Goal: Task Accomplishment & Management: Use online tool/utility

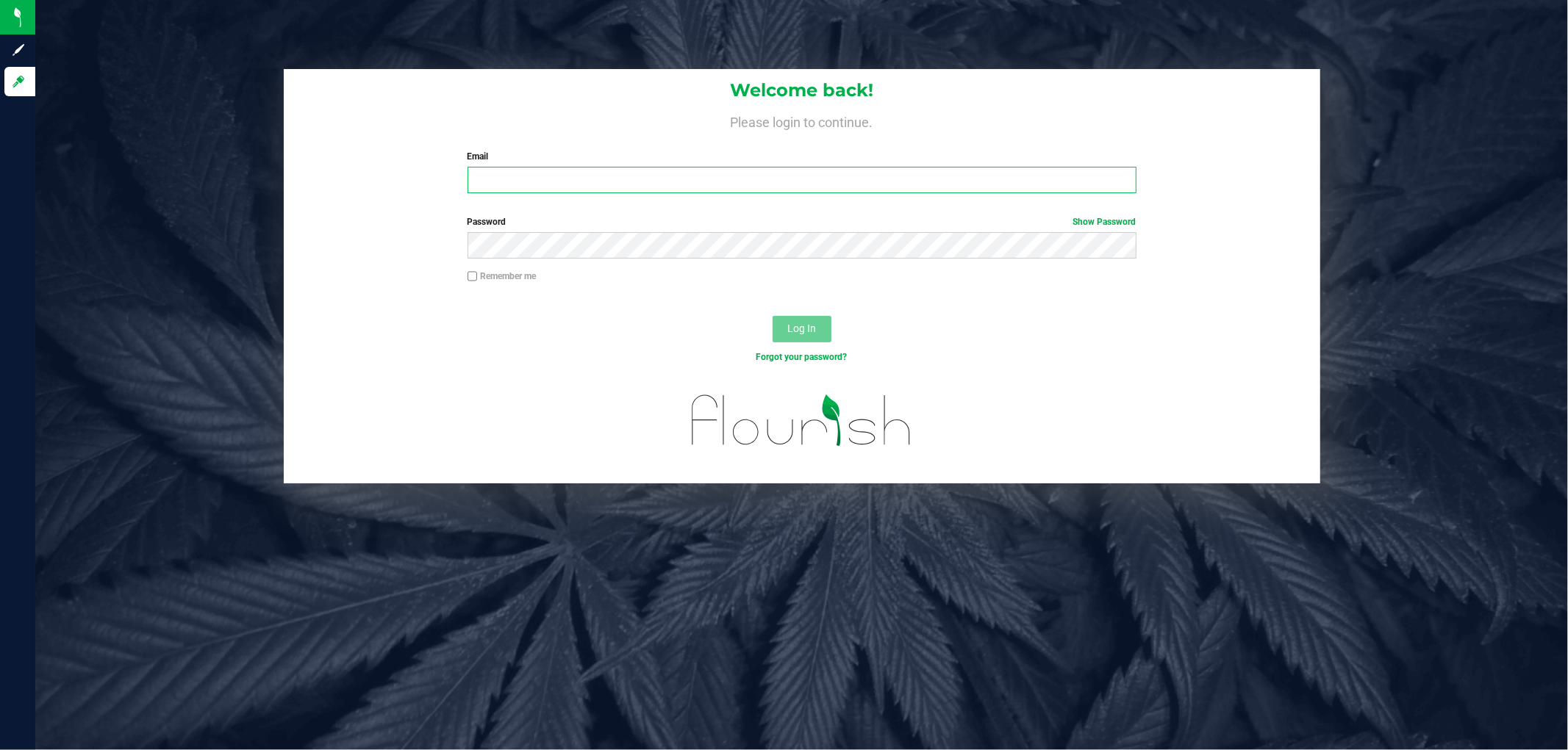
click at [628, 182] on input "Email" at bounding box center [802, 179] width 669 height 26
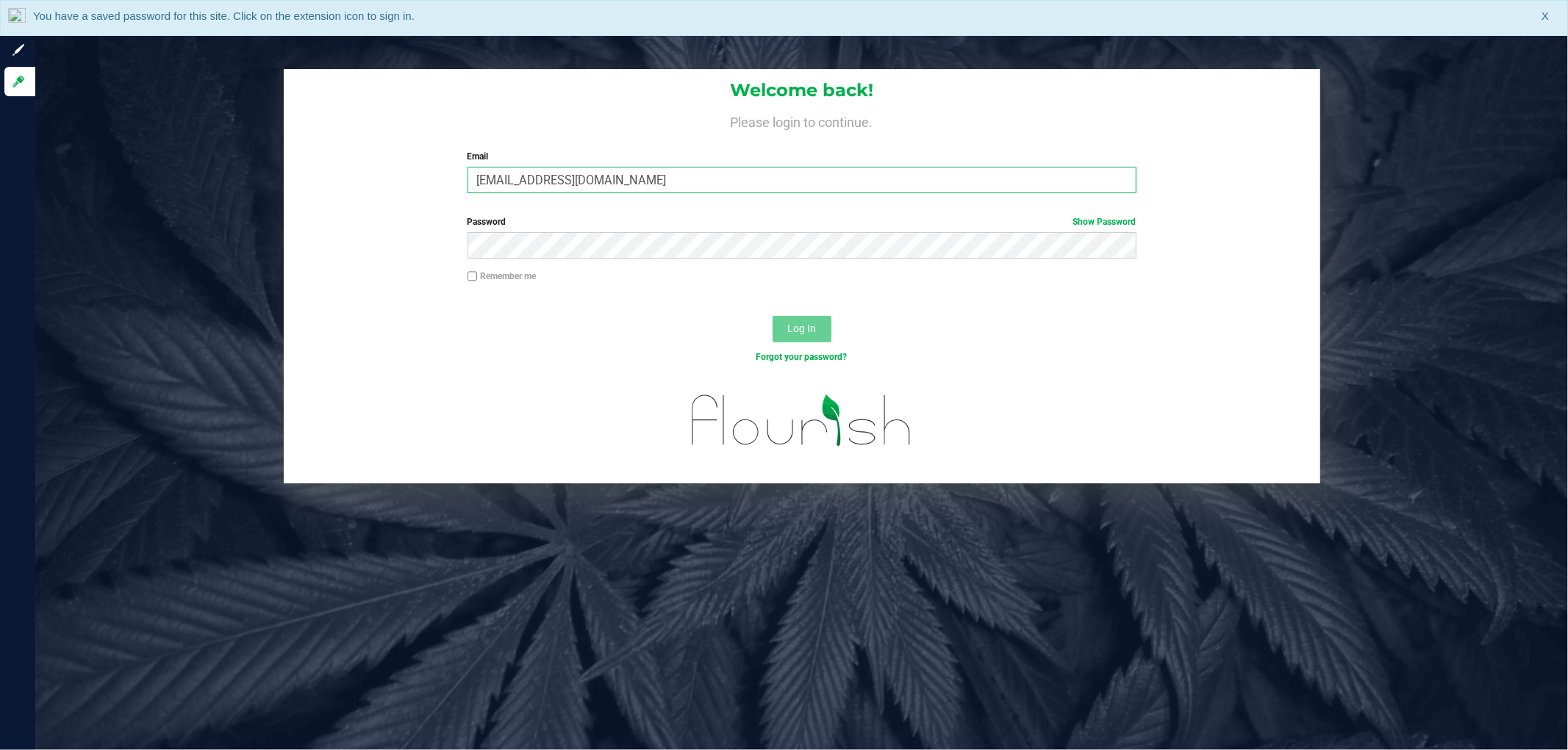
type input "[EMAIL_ADDRESS][DOMAIN_NAME]"
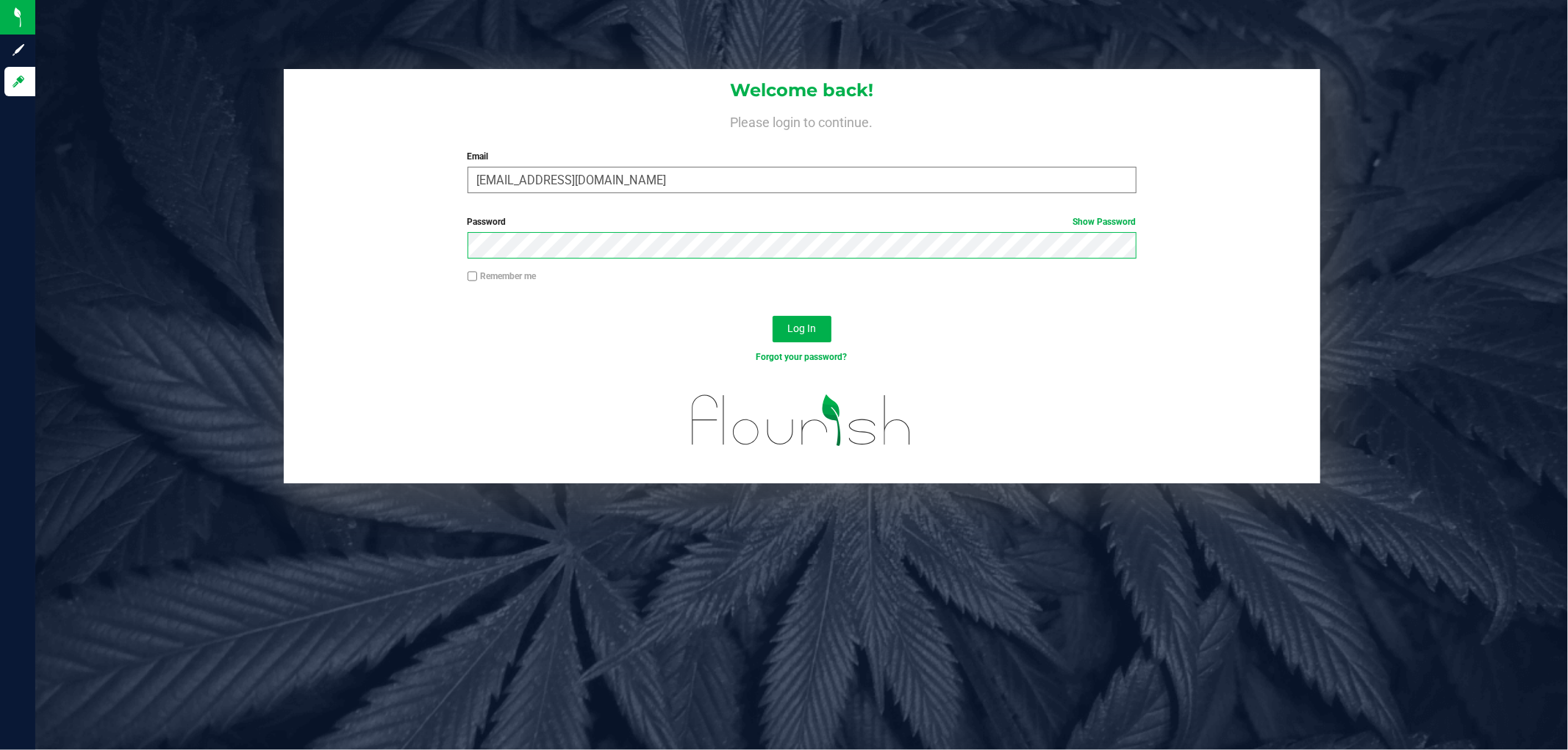
click at [773, 316] on button "Log In" at bounding box center [803, 329] width 59 height 26
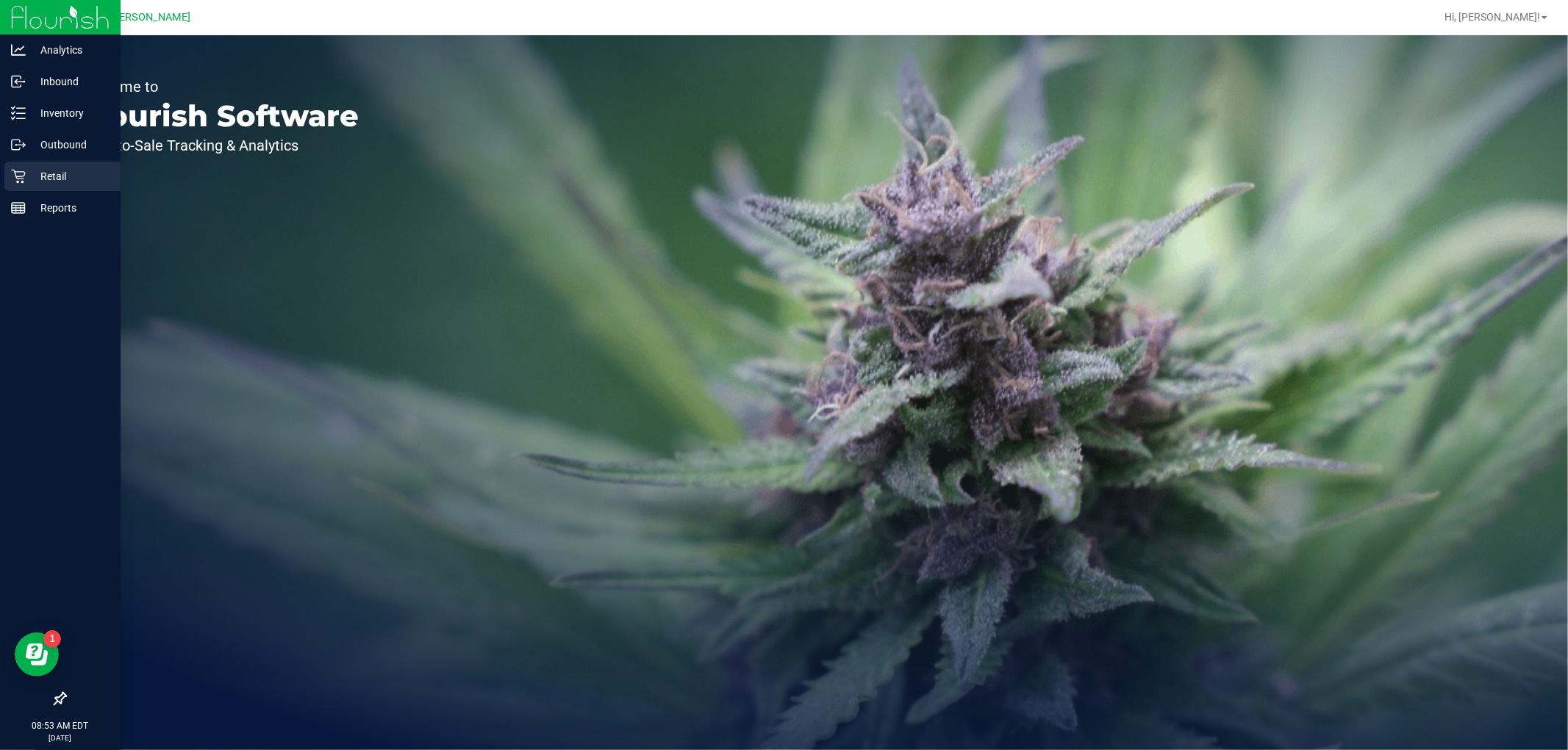
click at [35, 172] on p "Retail" at bounding box center [70, 176] width 88 height 18
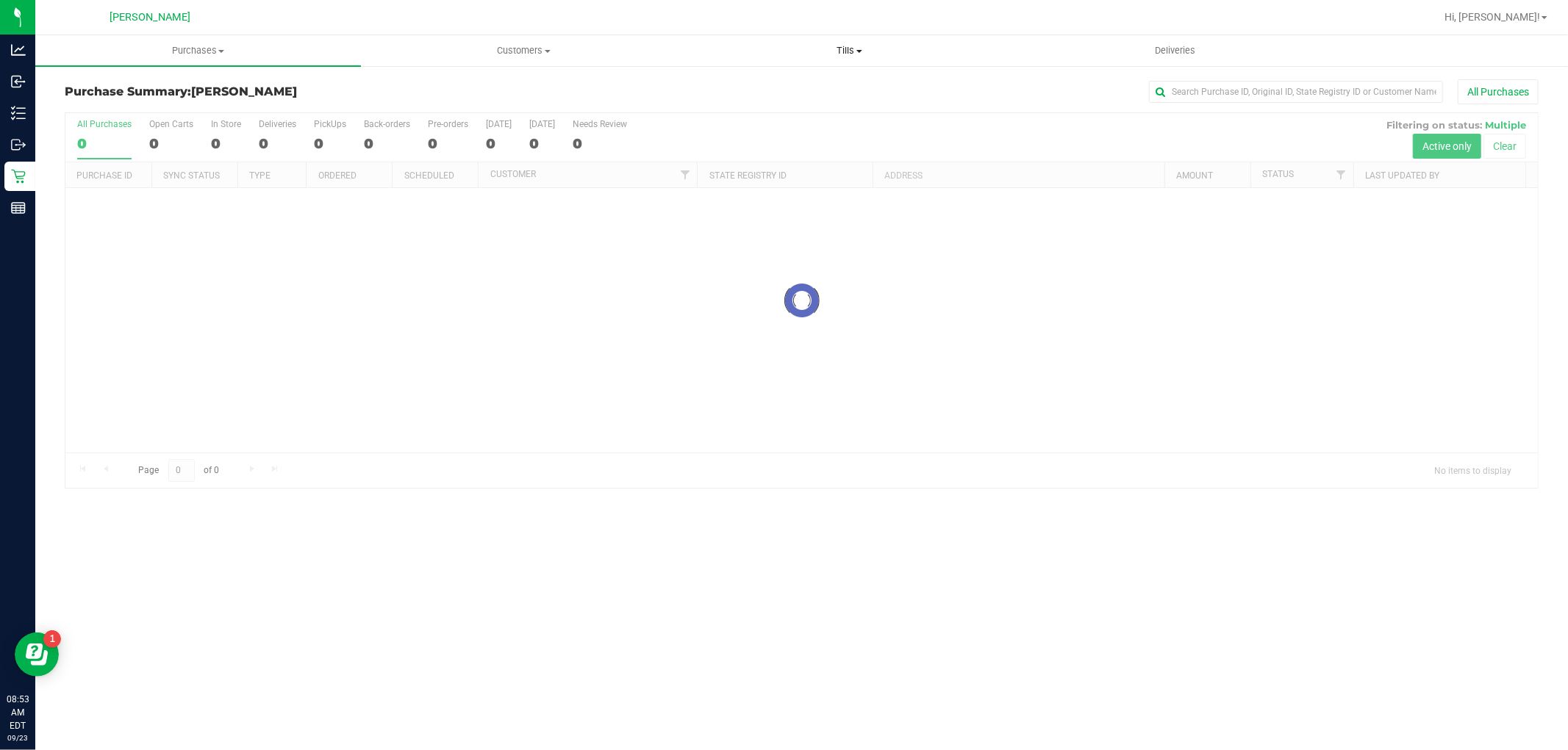
click at [851, 44] on span "Tills" at bounding box center [849, 50] width 324 height 13
click at [744, 83] on span "Manage tills" at bounding box center [736, 88] width 99 height 13
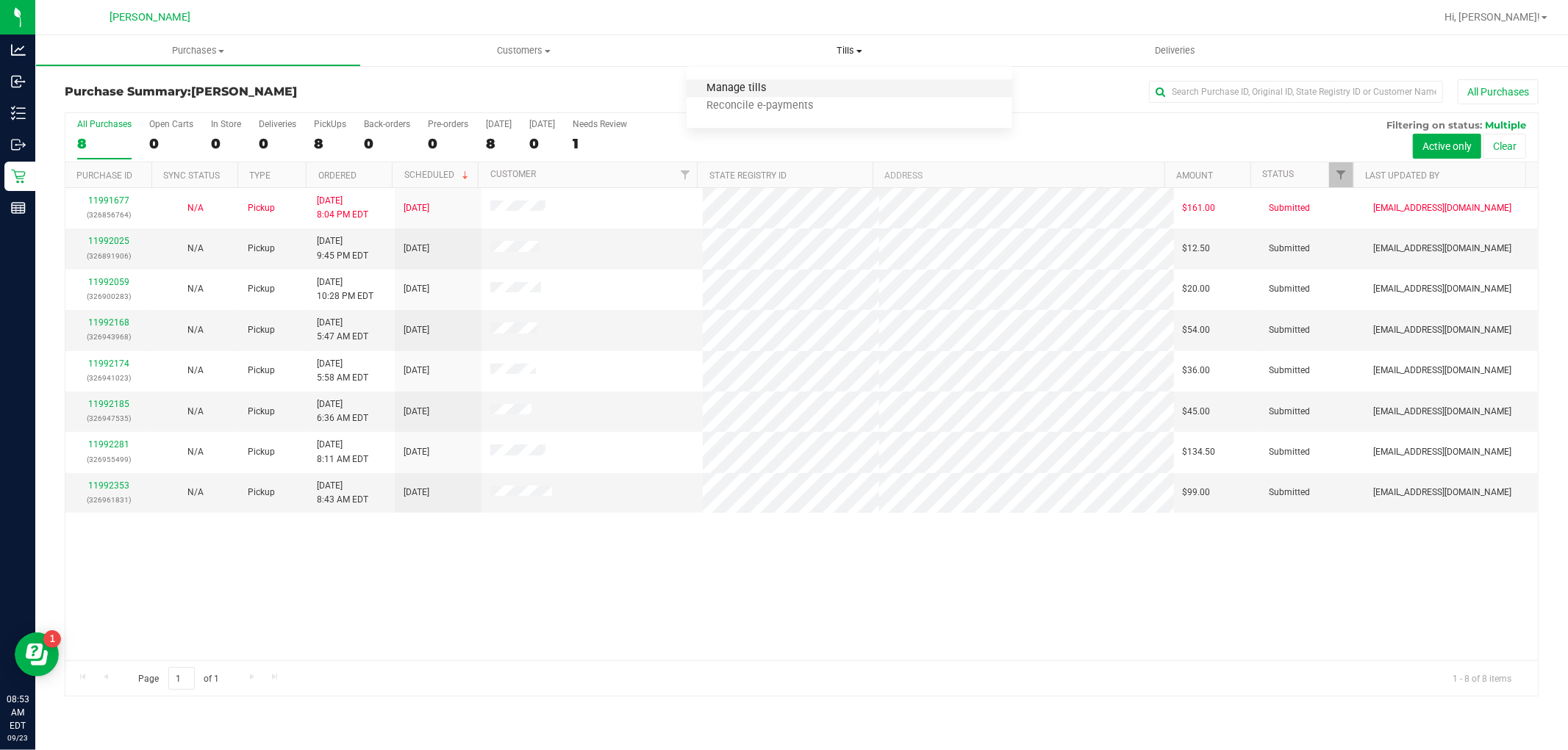
click at [732, 86] on span "Manage tills" at bounding box center [736, 88] width 99 height 13
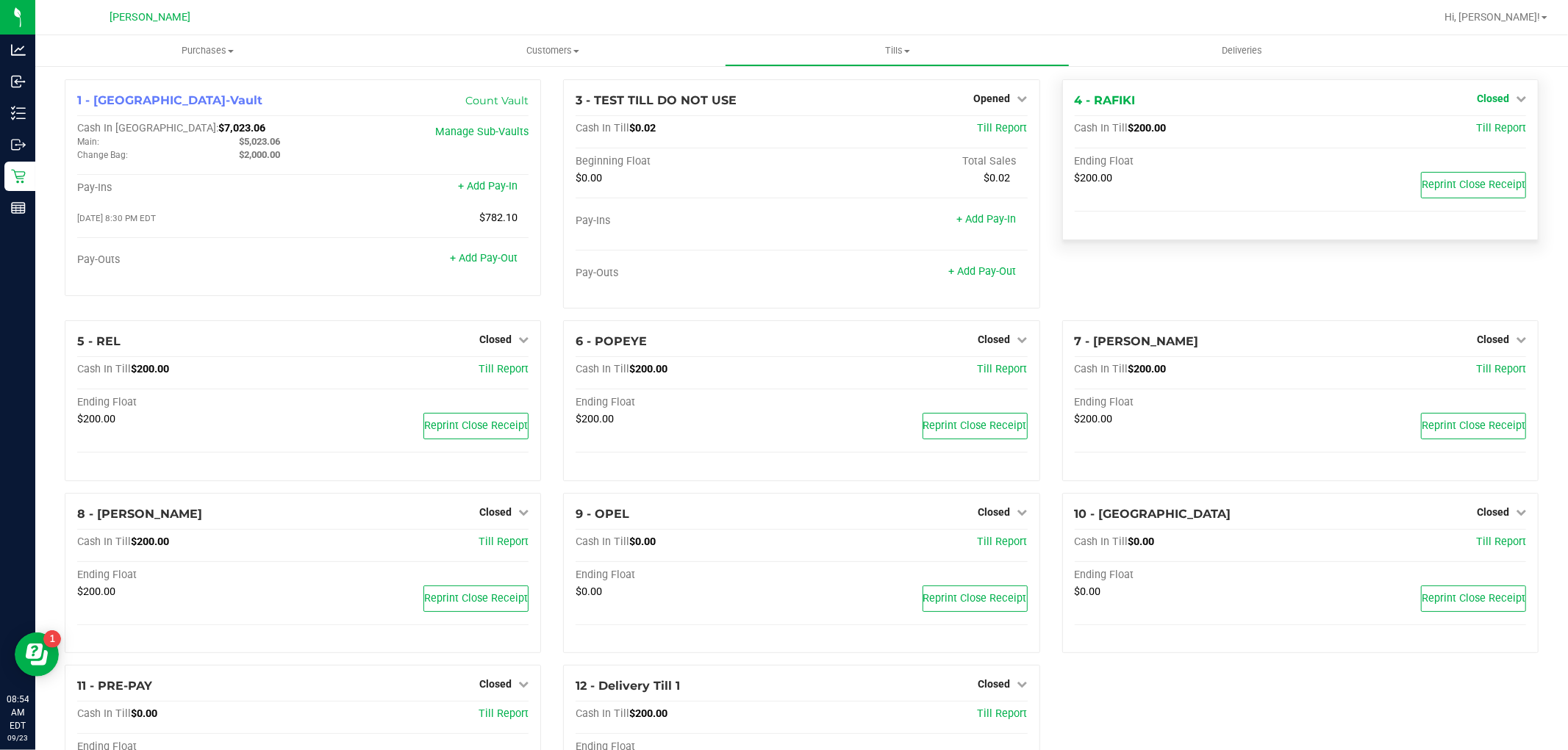
click at [1496, 98] on span "Closed" at bounding box center [1493, 98] width 32 height 12
click at [1491, 127] on link "Open Till" at bounding box center [1493, 129] width 39 height 12
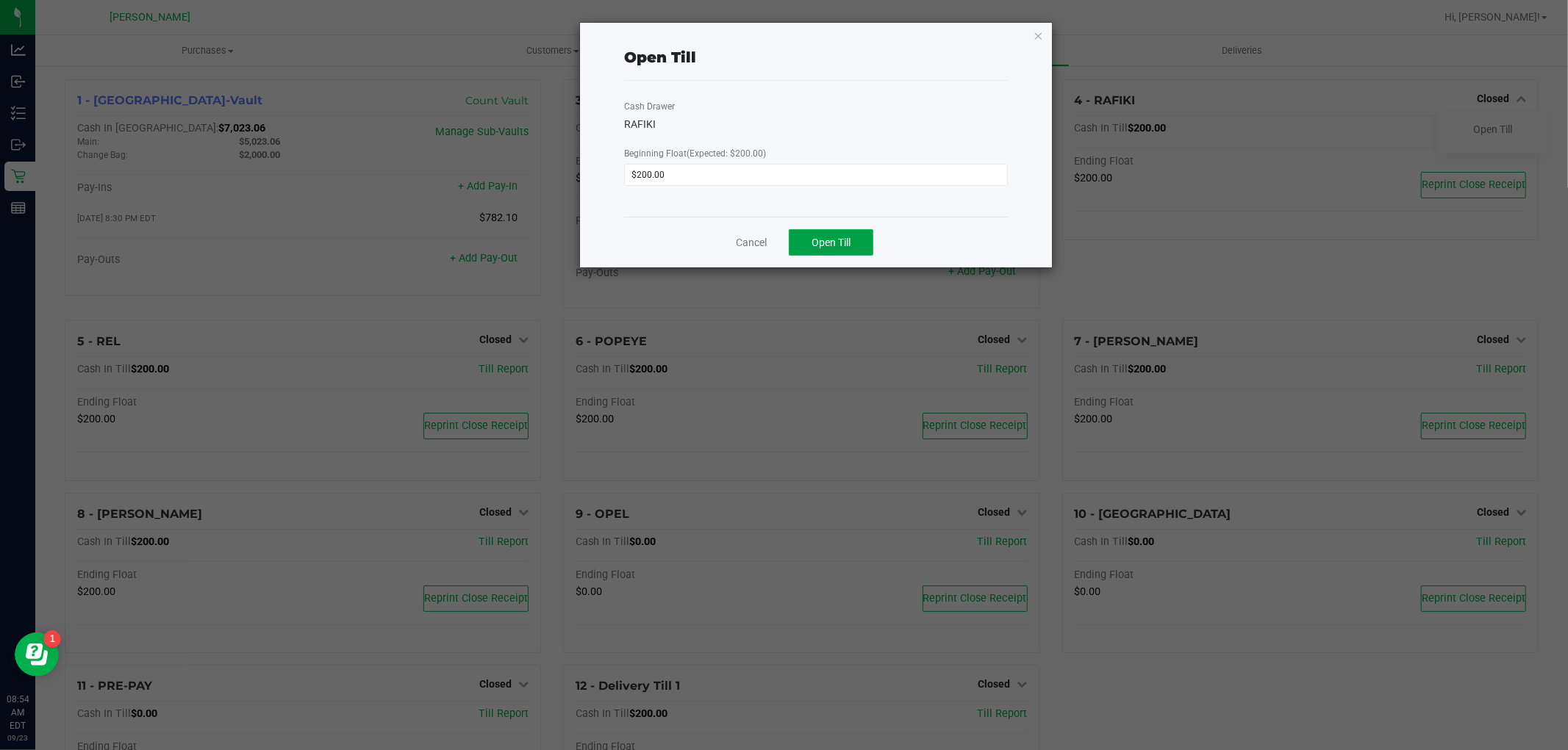
click at [863, 239] on button "Open Till" at bounding box center [831, 242] width 85 height 26
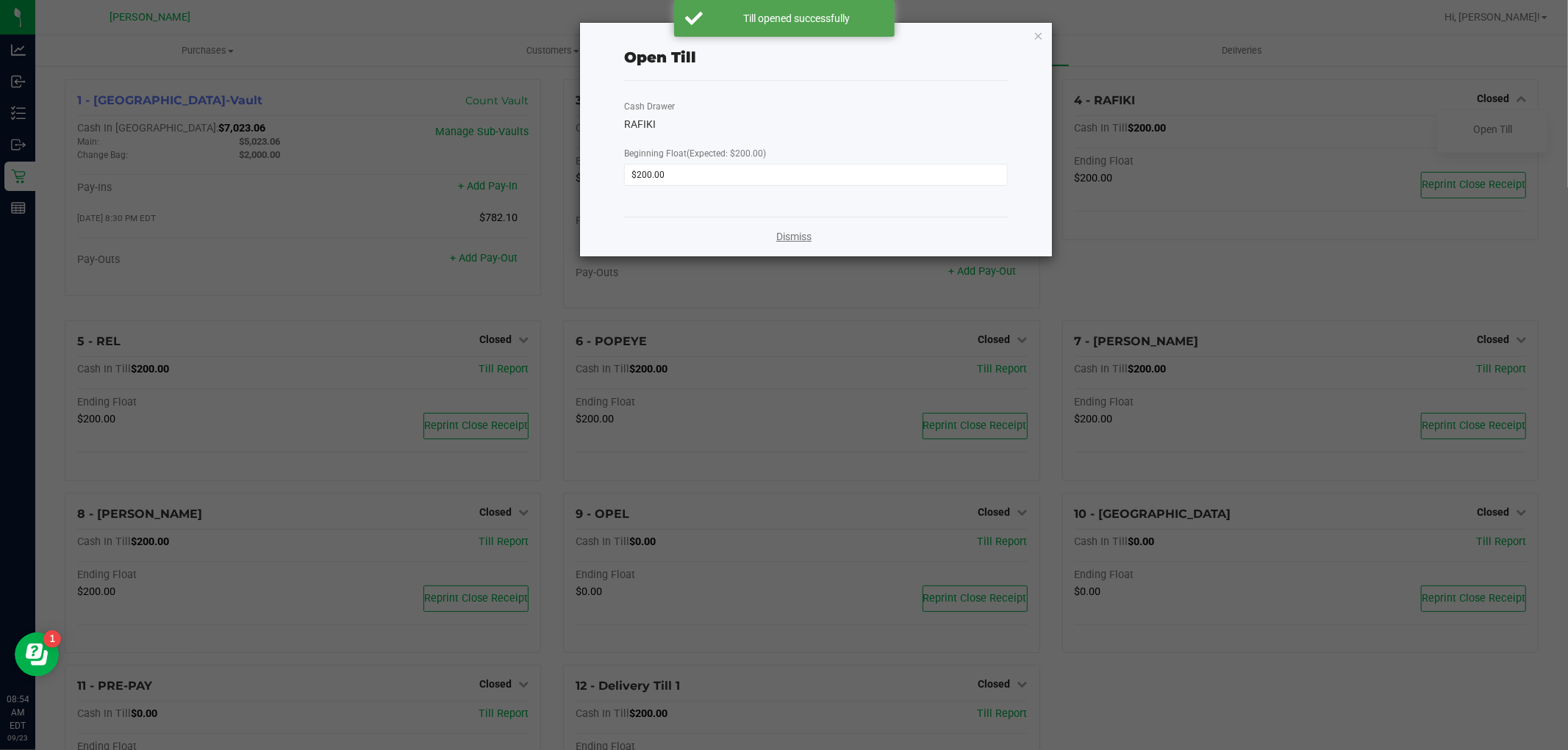
click at [792, 236] on link "Dismiss" at bounding box center [794, 237] width 35 height 15
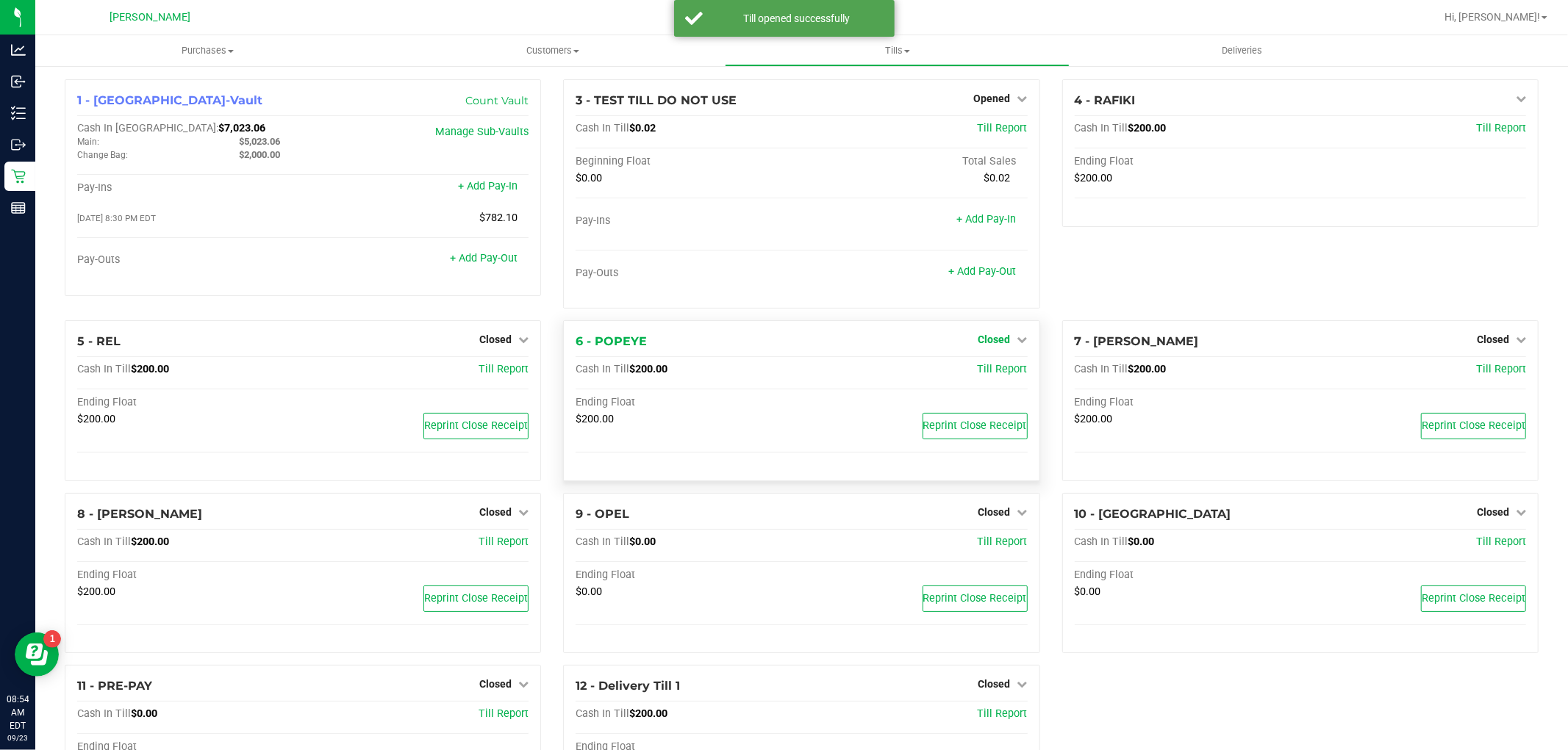
click at [1002, 336] on link "Closed" at bounding box center [1003, 340] width 50 height 12
click at [975, 375] on link "Open Till" at bounding box center [994, 371] width 39 height 12
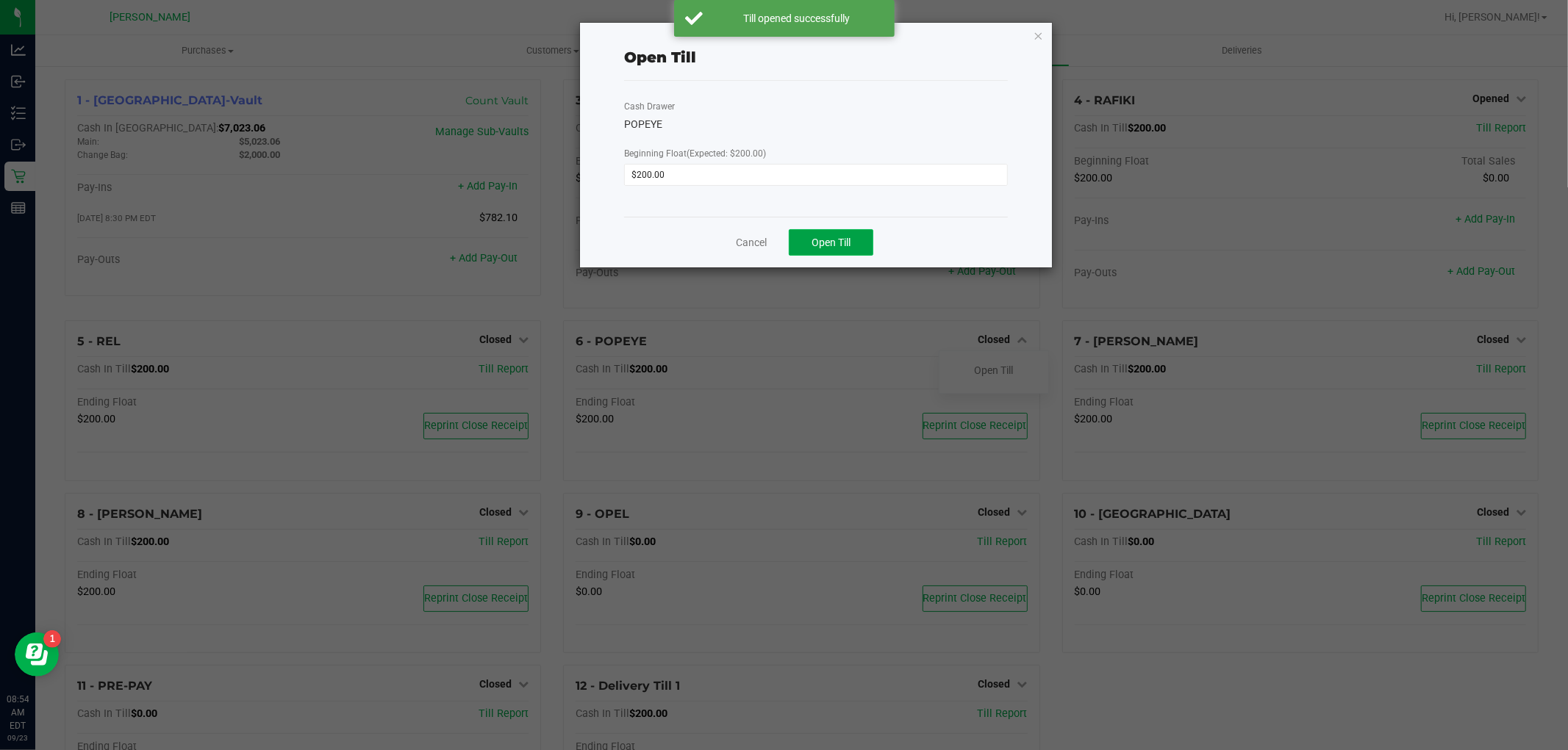
click at [844, 250] on button "Open Till" at bounding box center [831, 242] width 85 height 26
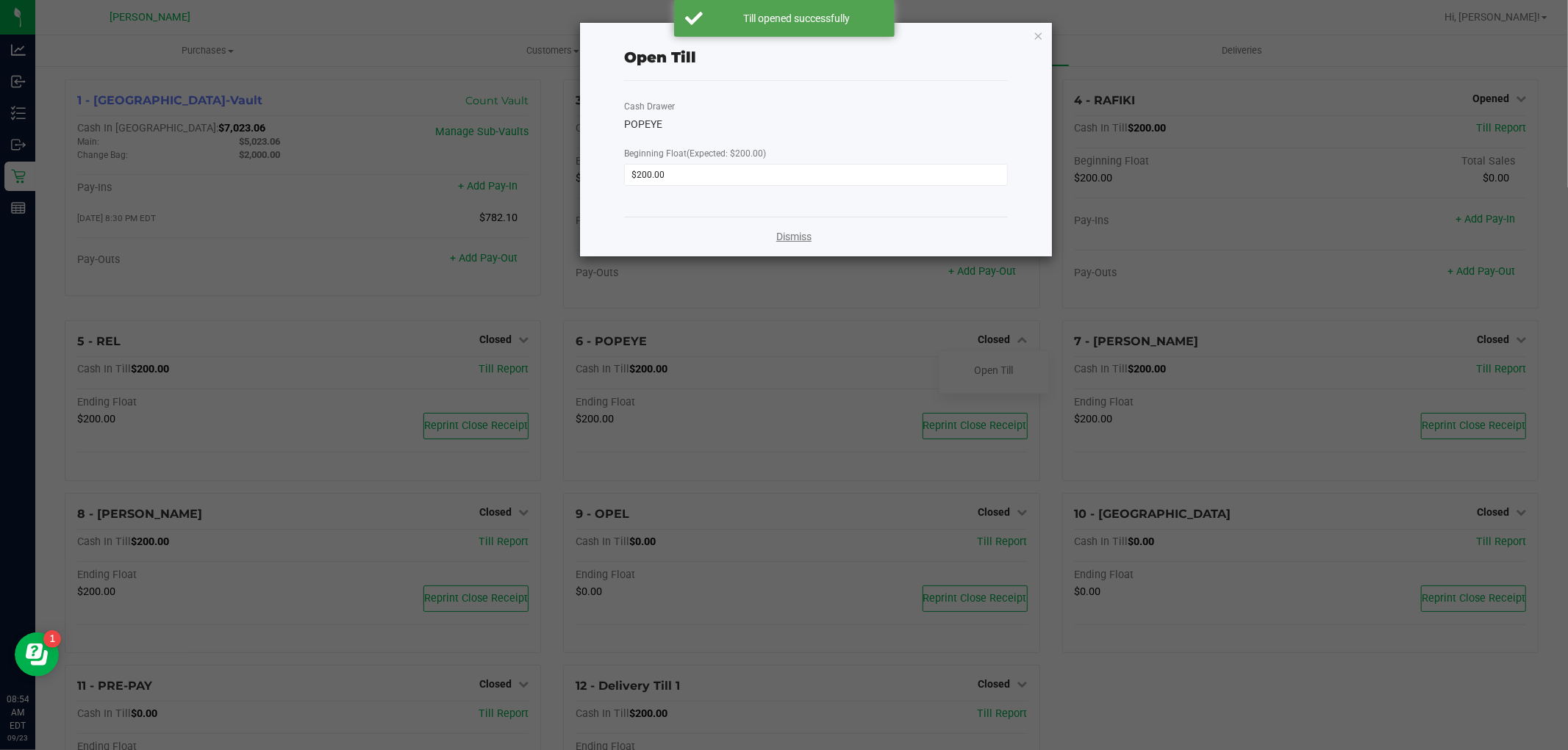
click at [791, 236] on link "Dismiss" at bounding box center [794, 237] width 35 height 15
